Goal: Information Seeking & Learning: Learn about a topic

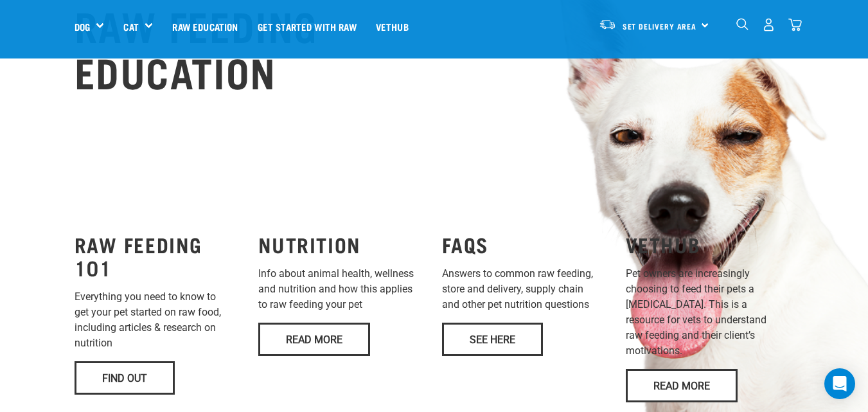
scroll to position [879, 0]
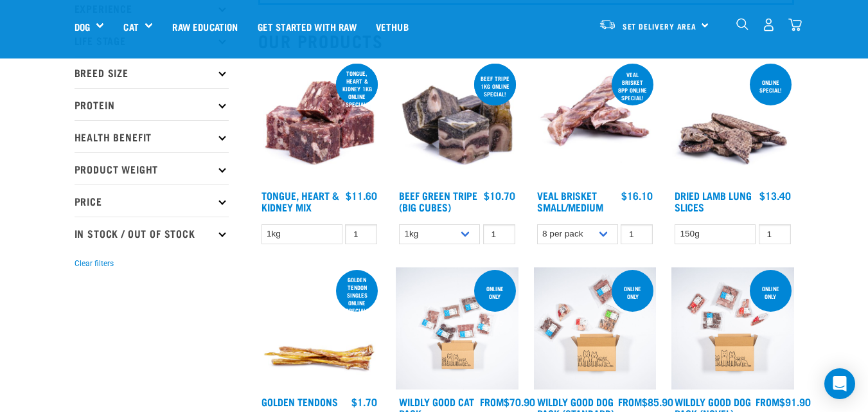
scroll to position [109, 0]
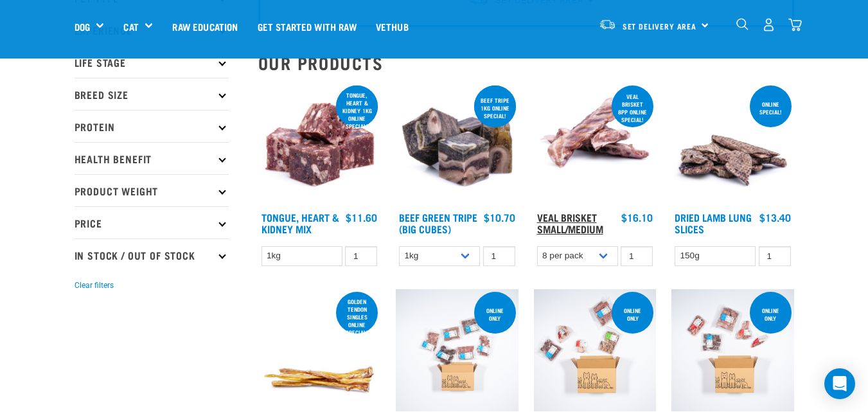
click at [576, 215] on link "Veal Brisket Small/Medium" at bounding box center [570, 222] width 66 height 17
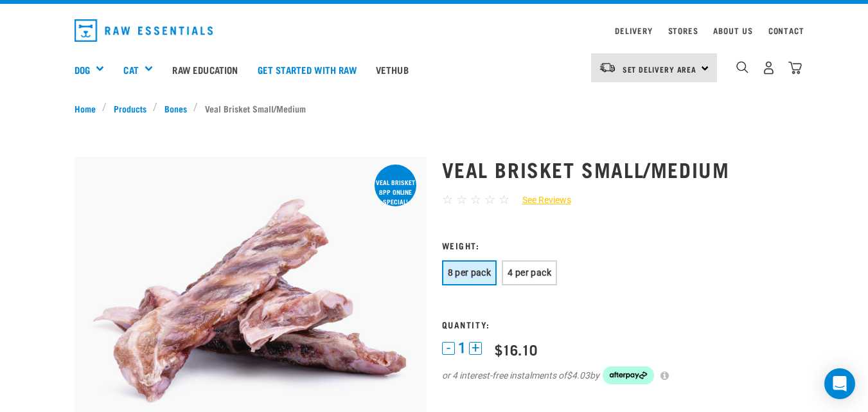
scroll to position [27, 0]
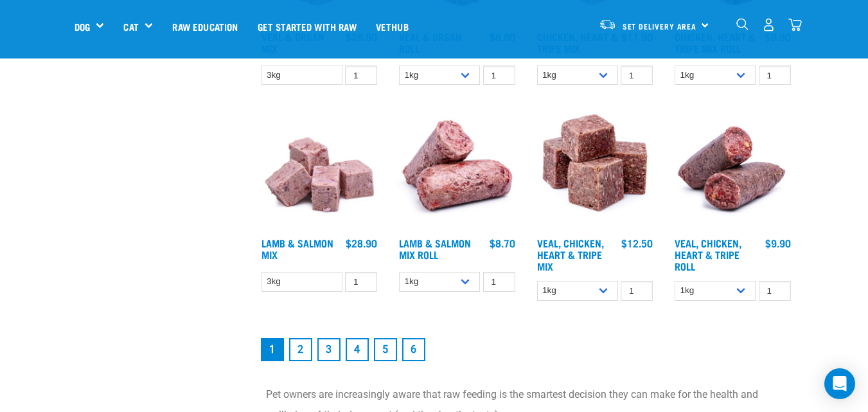
scroll to position [1635, 0]
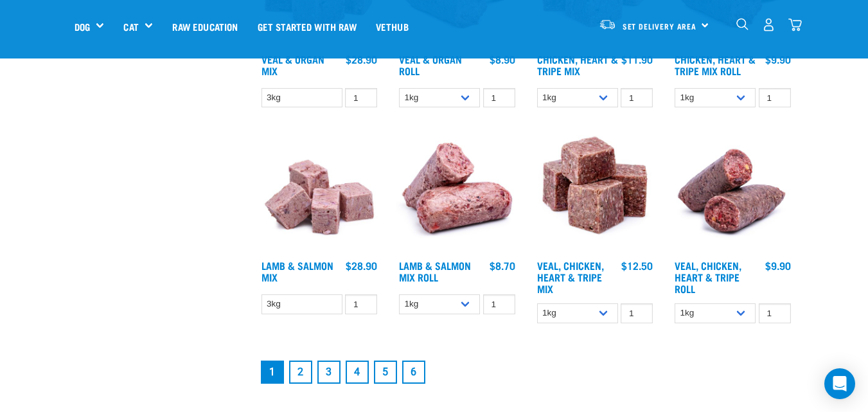
click at [299, 373] on link "2" at bounding box center [300, 371] width 23 height 23
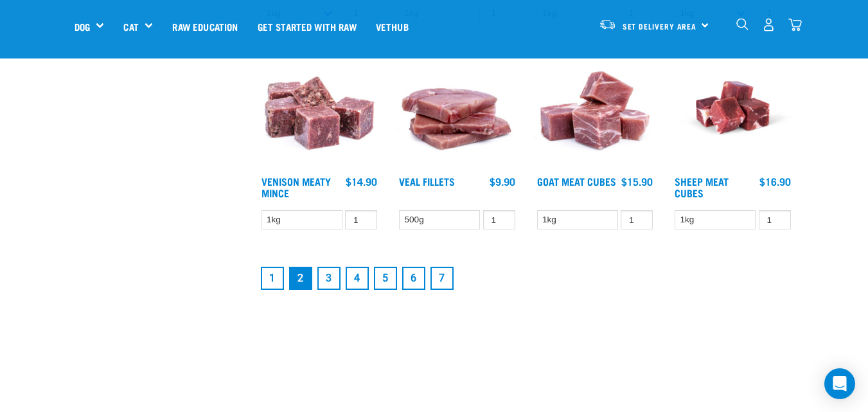
scroll to position [1608, 0]
click at [330, 278] on link "3" at bounding box center [328, 277] width 23 height 23
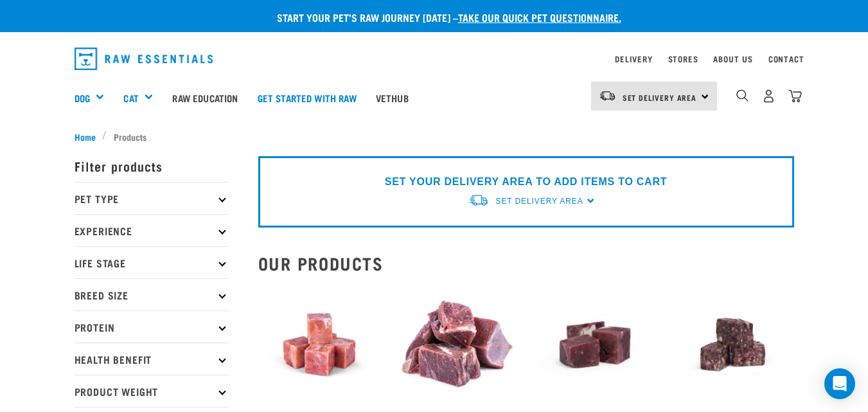
drag, startPoint x: 0, startPoint y: 0, endPoint x: 877, endPoint y: -32, distance: 877.7
click at [704, 94] on div "Set Delivery Area North Island South Island" at bounding box center [654, 96] width 126 height 29
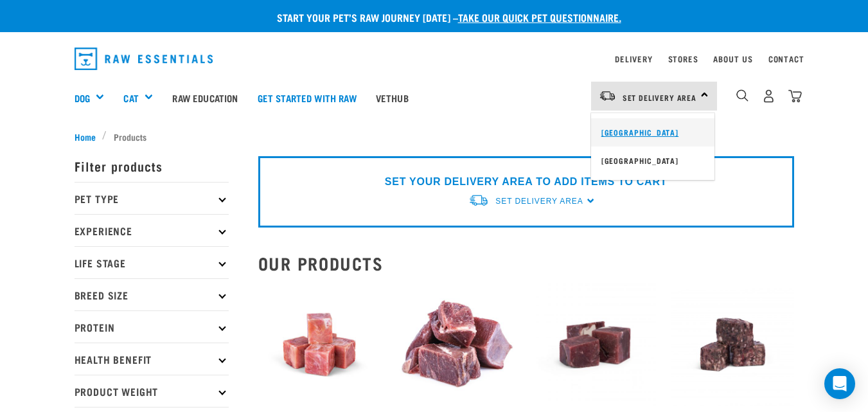
click at [656, 129] on link "[GEOGRAPHIC_DATA]" at bounding box center [652, 132] width 123 height 28
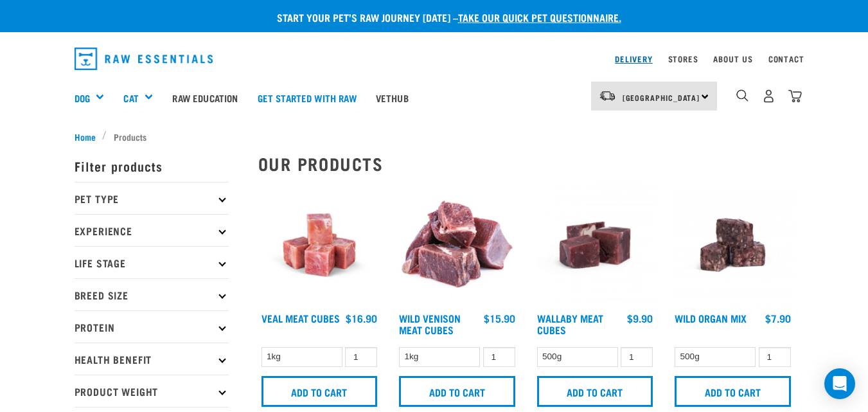
click at [634, 58] on link "Delivery" at bounding box center [633, 59] width 37 height 4
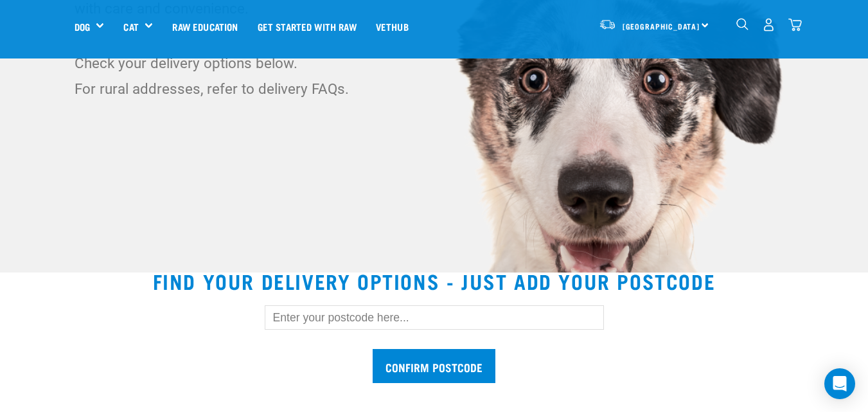
scroll to position [210, 0]
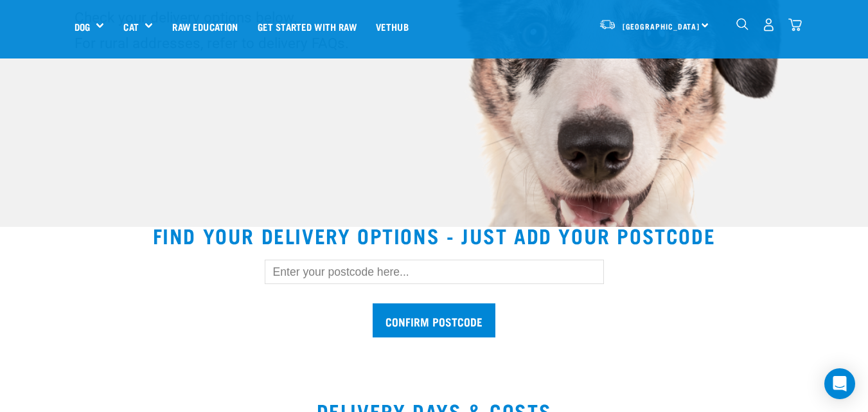
click at [279, 270] on input "text" at bounding box center [434, 272] width 339 height 24
type input "5810"
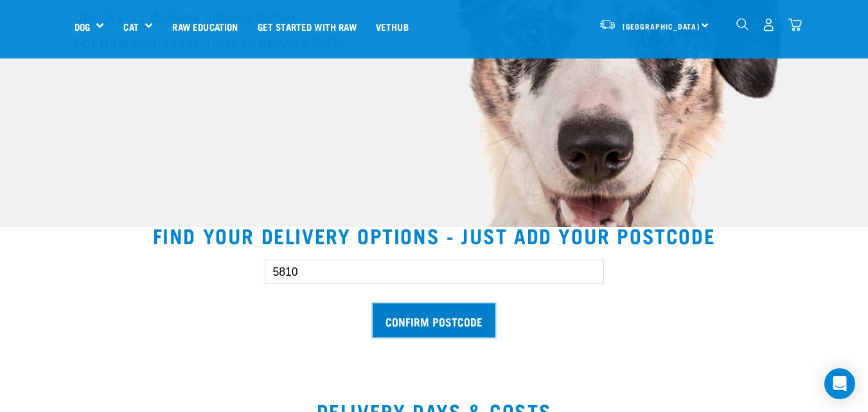
click at [422, 324] on input "Confirm postcode" at bounding box center [434, 320] width 123 height 34
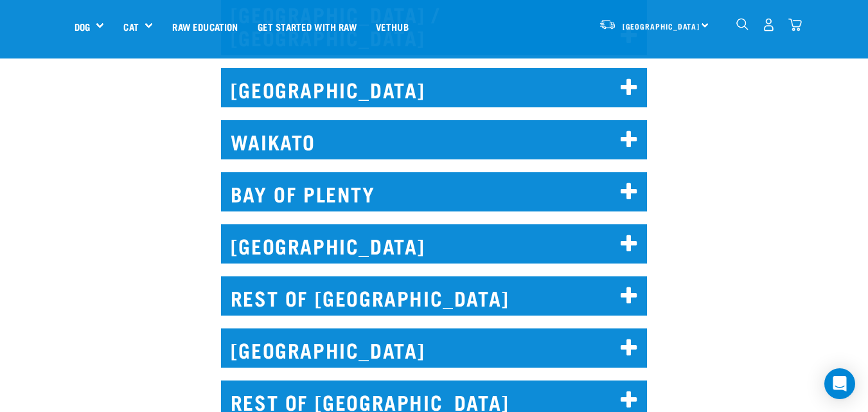
scroll to position [873, 0]
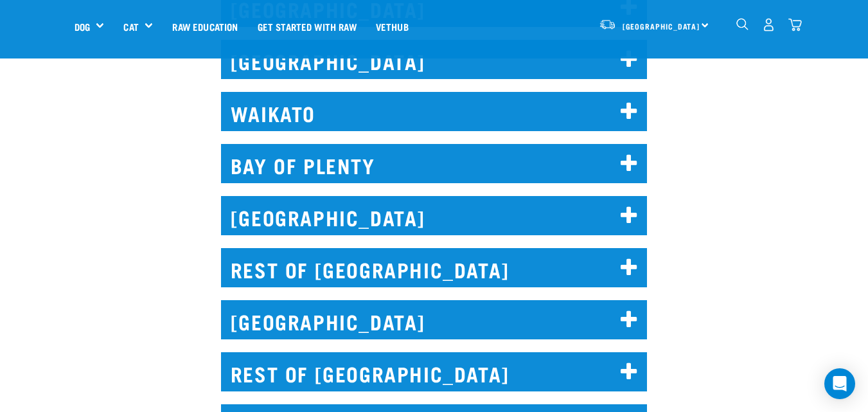
click at [328, 196] on h2 "WELLINGTON" at bounding box center [434, 215] width 427 height 39
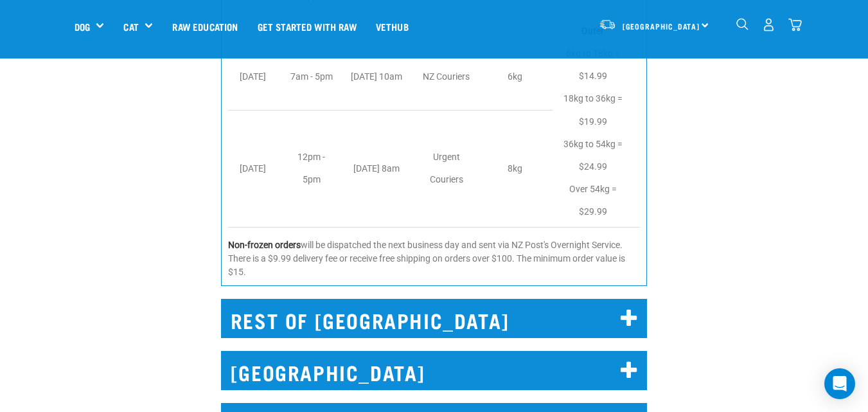
scroll to position [1486, 0]
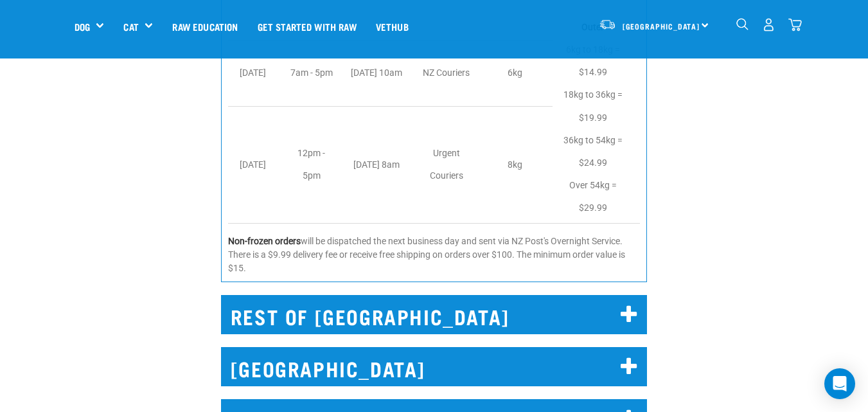
click at [630, 305] on icon at bounding box center [629, 315] width 17 height 21
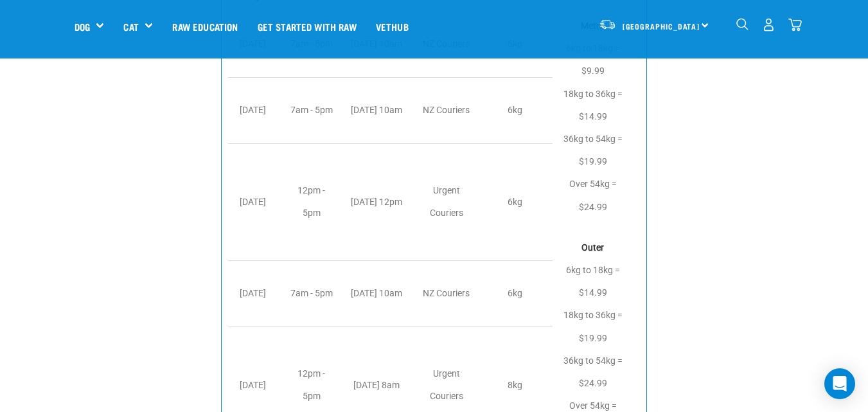
scroll to position [1282, 0]
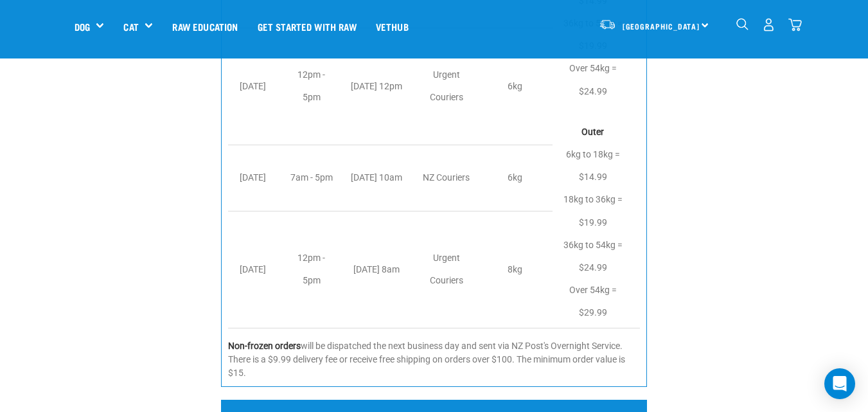
click at [573, 400] on h2 "REST OF NORTH ISLAND" at bounding box center [434, 419] width 427 height 39
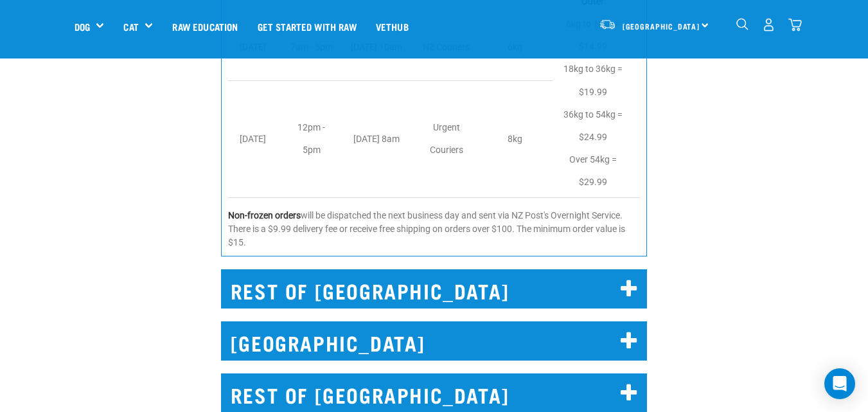
scroll to position [1561, 0]
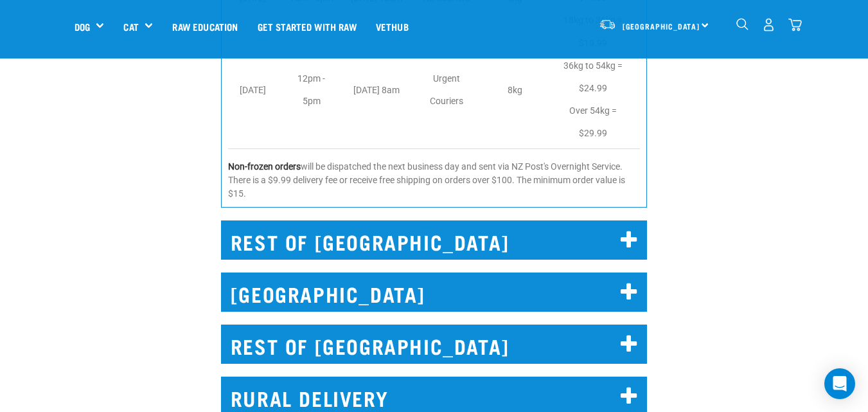
click at [506, 220] on h2 "REST OF NORTH ISLAND" at bounding box center [434, 239] width 427 height 39
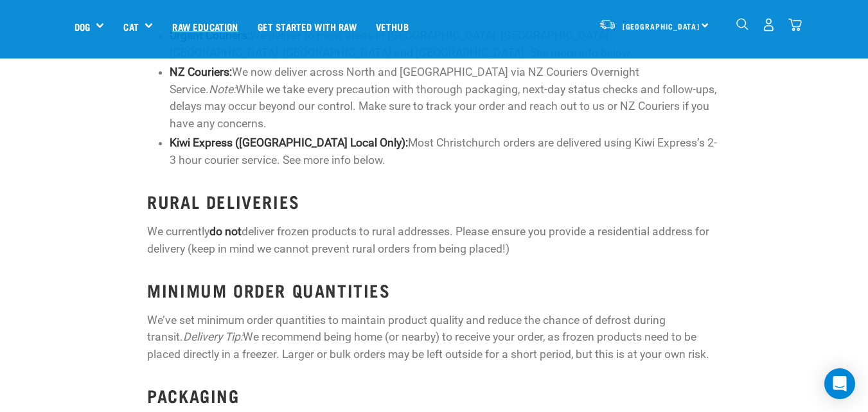
scroll to position [2906, 0]
